Goal: Information Seeking & Learning: Check status

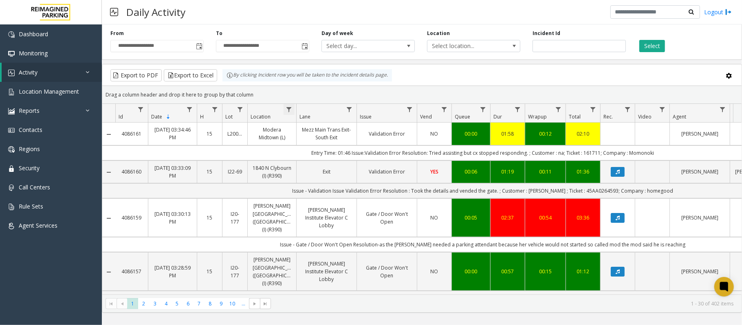
click at [288, 111] on span "Data table" at bounding box center [289, 109] width 7 height 7
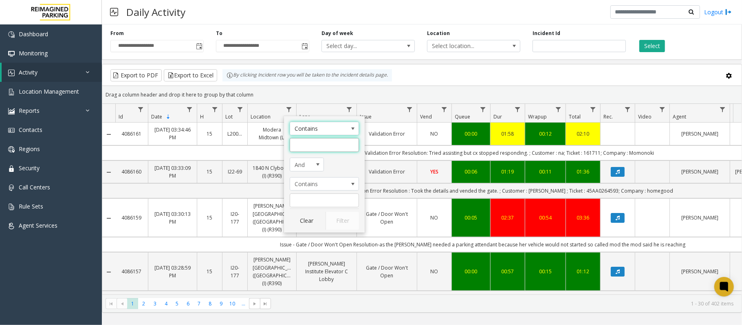
click at [306, 144] on input "Location Filter" at bounding box center [324, 145] width 69 height 14
type input "****"
click button "Filter" at bounding box center [342, 221] width 33 height 18
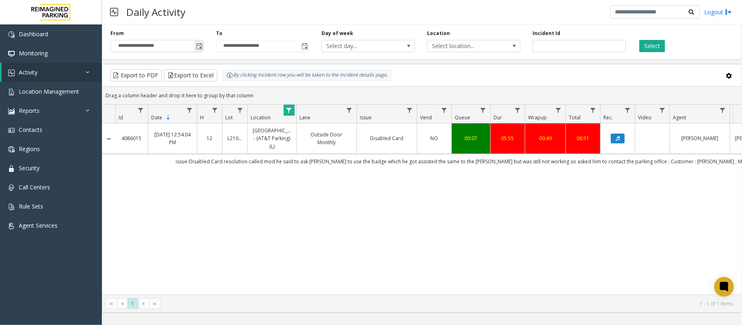
click at [202, 44] on span "Toggle popup" at bounding box center [199, 46] width 7 height 7
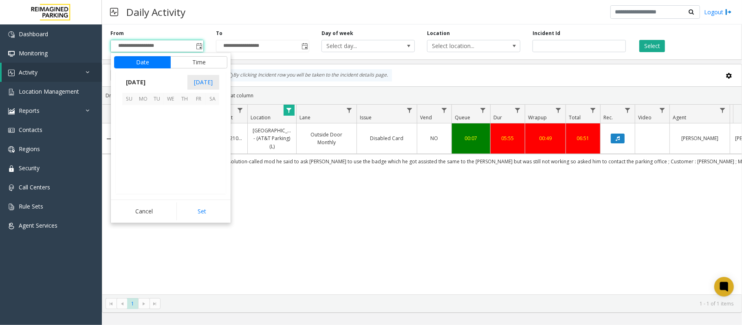
scroll to position [146264, 0]
click at [158, 154] on span "23" at bounding box center [157, 154] width 14 height 14
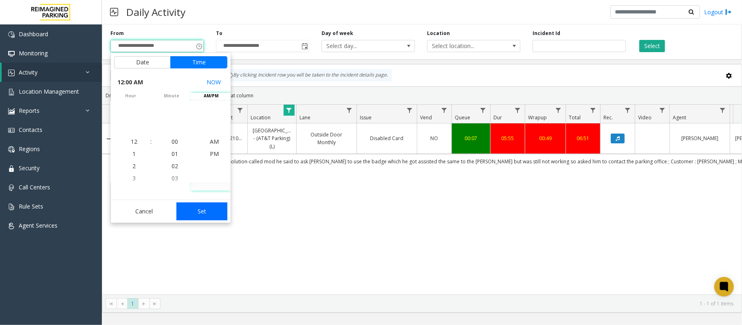
click at [204, 212] on button "Set" at bounding box center [201, 212] width 51 height 18
type input "**********"
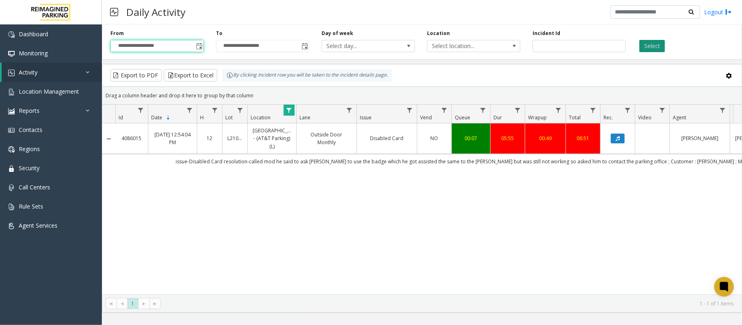
click at [654, 47] on button "Select" at bounding box center [652, 46] width 26 height 12
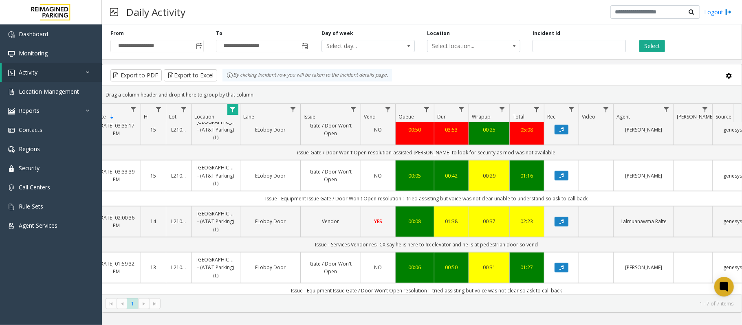
scroll to position [161, 56]
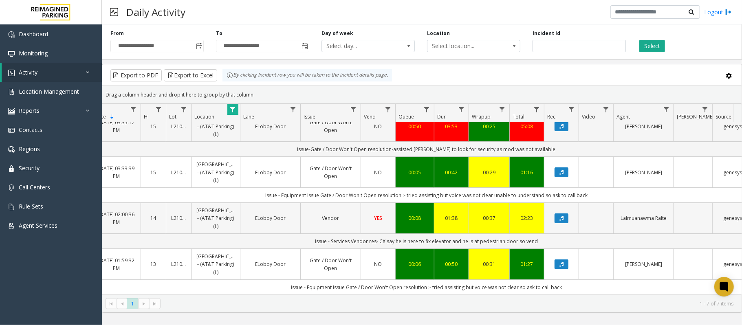
click at [345, 214] on link "Vendor" at bounding box center [331, 218] width 50 height 8
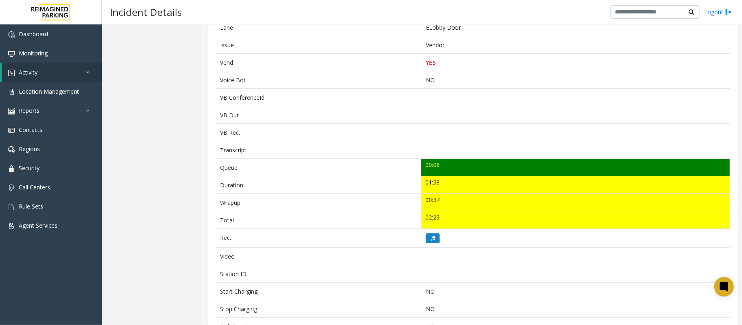
scroll to position [268, 0]
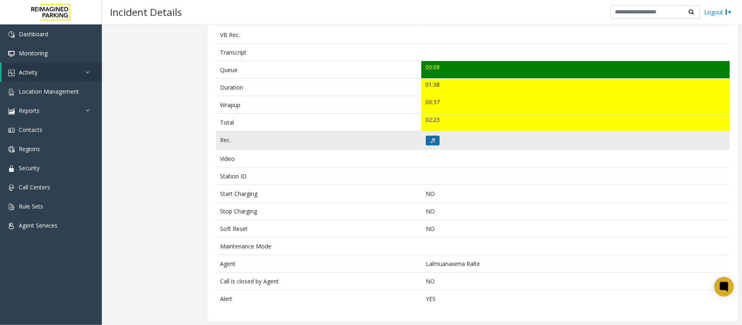
click at [428, 136] on button at bounding box center [433, 141] width 14 height 10
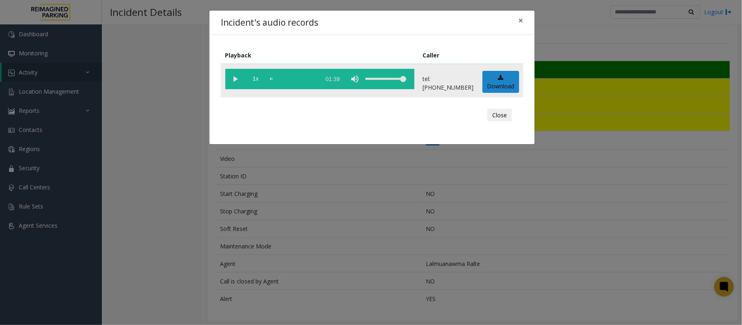
click at [232, 78] on vg-play-pause at bounding box center [235, 79] width 20 height 20
click at [280, 75] on div "scrub bar" at bounding box center [293, 79] width 46 height 20
click at [399, 80] on div "volume level" at bounding box center [386, 79] width 41 height 20
drag, startPoint x: 399, startPoint y: 78, endPoint x: 423, endPoint y: 80, distance: 23.7
click at [423, 80] on tr "1x 01:39 tel:[PHONE_NUMBER] Download" at bounding box center [372, 80] width 302 height 33
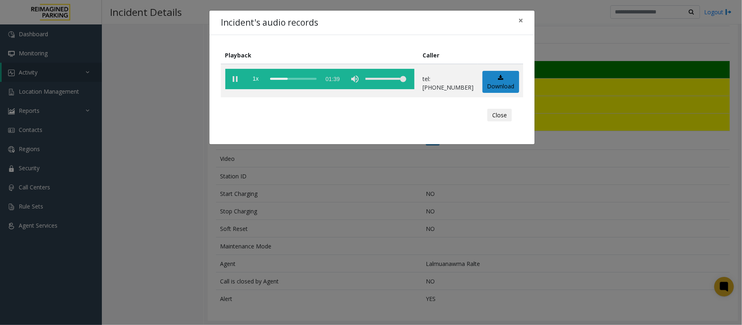
click at [496, 240] on div "Incident's audio records × Playback Caller 1x 01:39 tel:[PHONE_NUMBER] Download…" at bounding box center [371, 162] width 742 height 325
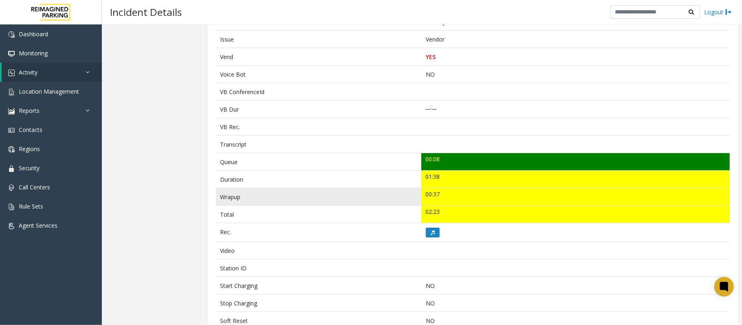
scroll to position [51, 0]
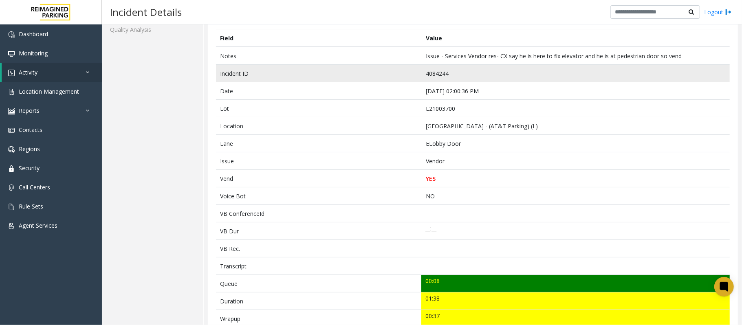
click at [432, 73] on td "4084244" at bounding box center [575, 74] width 309 height 18
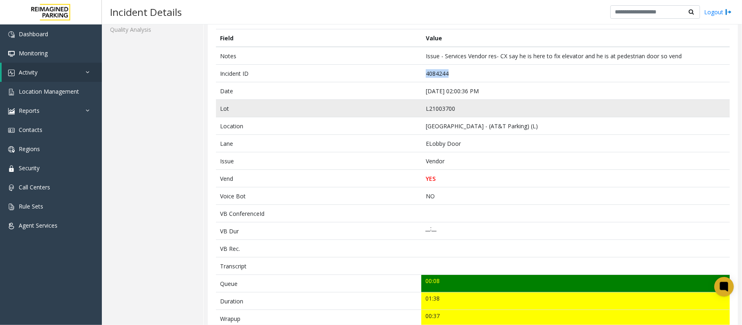
copy td "4084244"
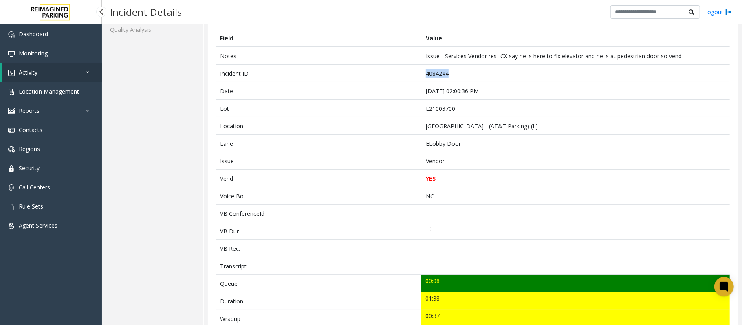
click at [45, 68] on link "Activity" at bounding box center [52, 72] width 100 height 19
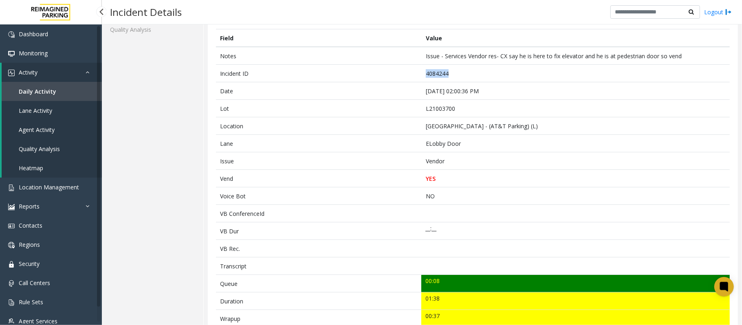
click at [47, 89] on span "Daily Activity" at bounding box center [37, 92] width 37 height 8
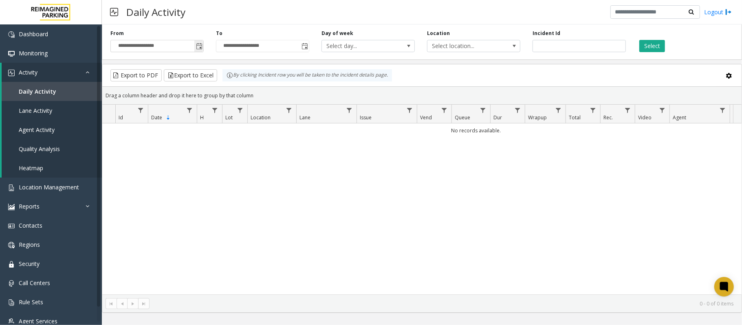
click at [202, 43] on span "Toggle popup" at bounding box center [198, 46] width 9 height 13
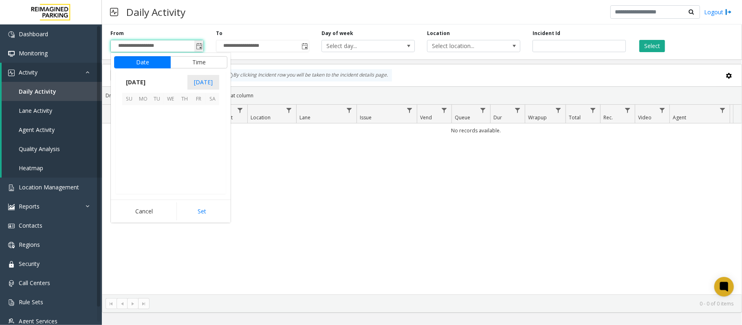
scroll to position [146264, 0]
click at [183, 152] on span "25" at bounding box center [185, 154] width 14 height 14
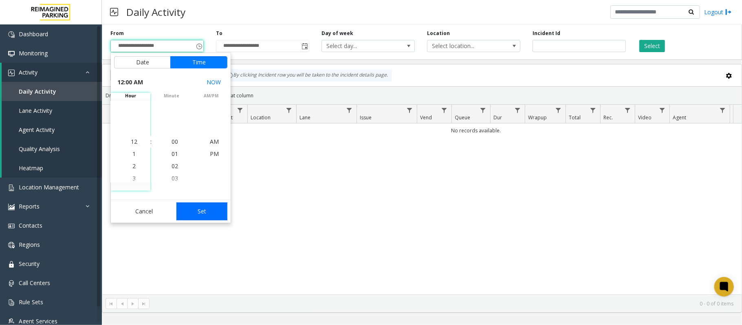
click at [205, 211] on button "Set" at bounding box center [201, 212] width 51 height 18
type input "**********"
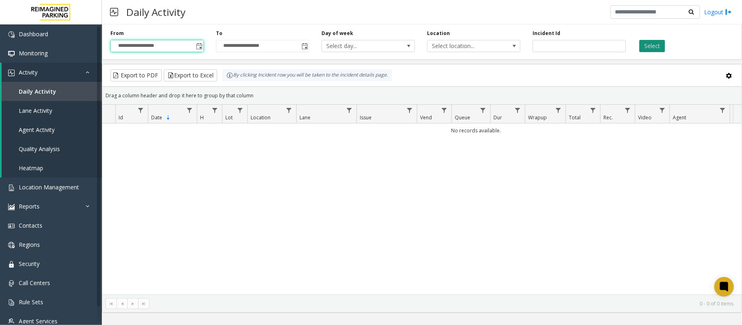
click at [659, 47] on button "Select" at bounding box center [652, 46] width 26 height 12
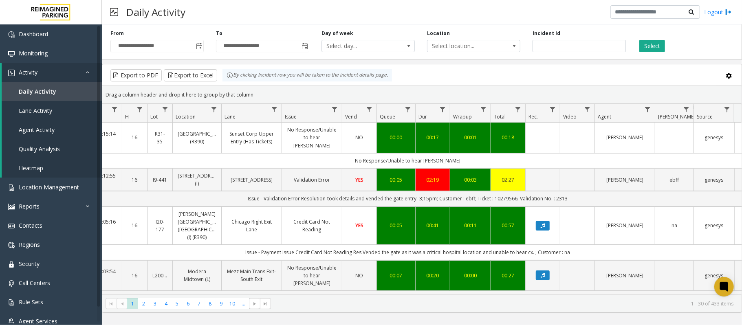
scroll to position [0, 93]
